Goal: Transaction & Acquisition: Book appointment/travel/reservation

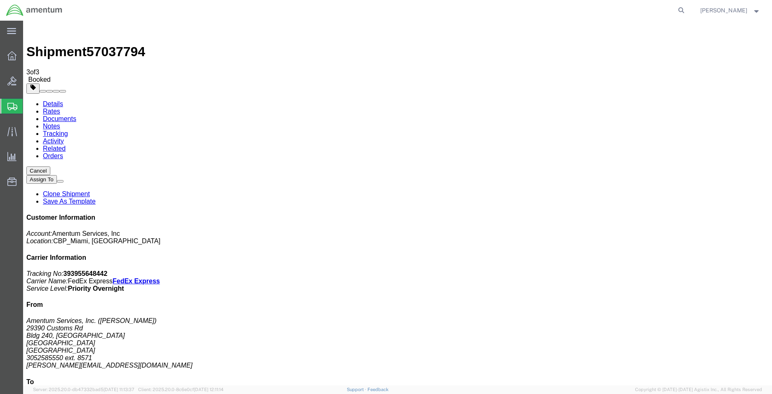
click at [50, 166] on button "Cancel" at bounding box center [38, 170] width 24 height 9
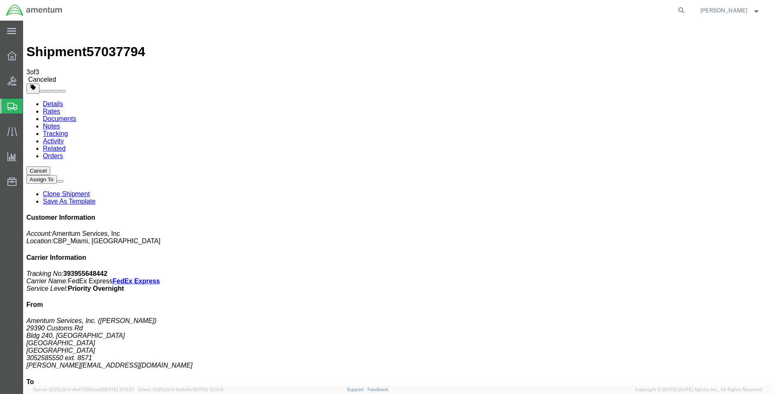
click div
click link "Clone Shipment"
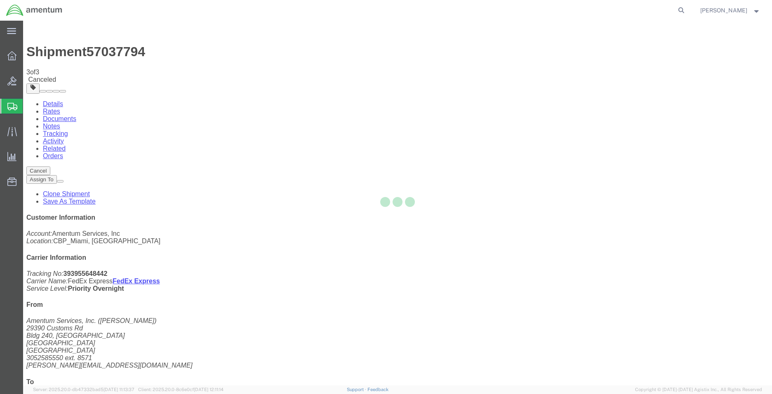
select select "49931"
select select "49930"
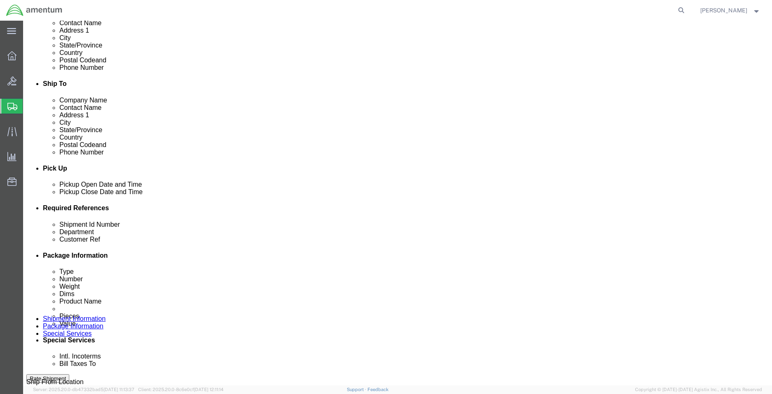
scroll to position [248, 0]
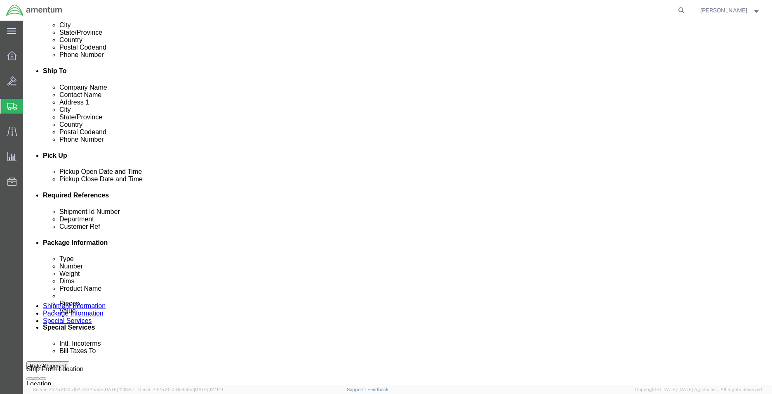
click span "57038670"
copy span "57038670"
click input "57037794"
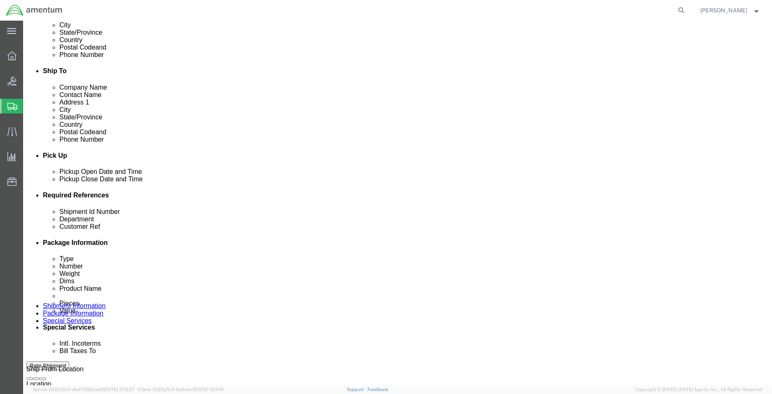
click input "57037794"
paste input "8670"
type input "57038670"
click button "Rate Shipment"
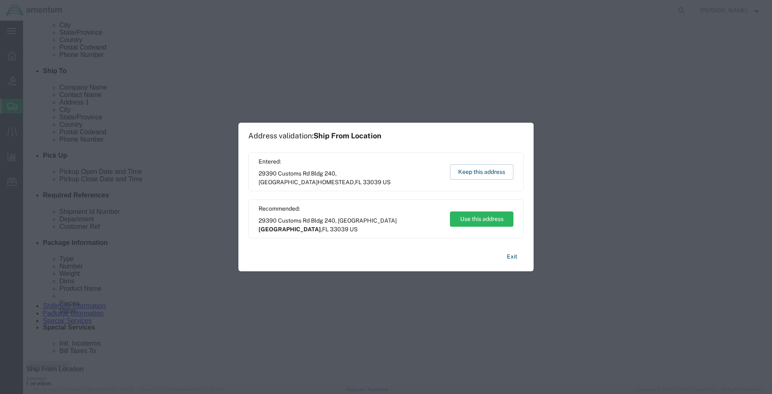
click at [485, 161] on div "Entered: [STREET_ADDRESS] Keep this address" at bounding box center [386, 171] width 276 height 39
click at [487, 169] on button "Keep this address" at bounding box center [482, 171] width 64 height 15
